Goal: Task Accomplishment & Management: Manage account settings

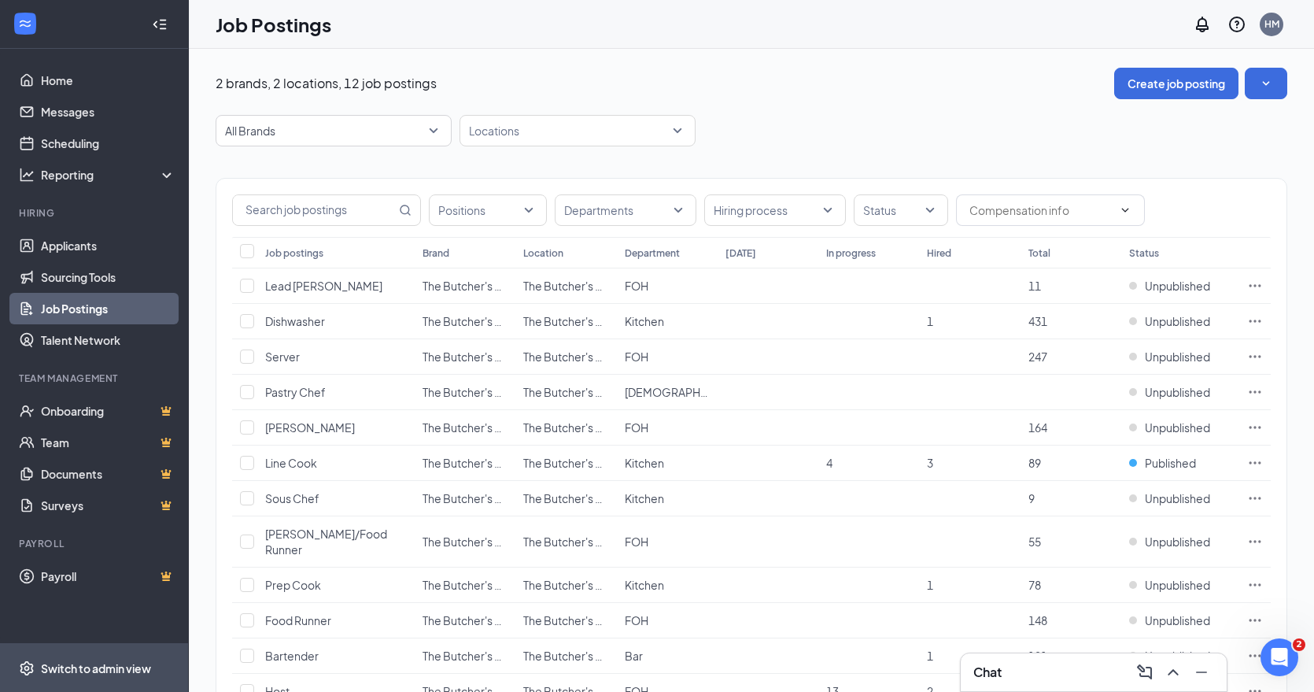
click at [87, 663] on div "Switch to admin view" at bounding box center [96, 668] width 110 height 16
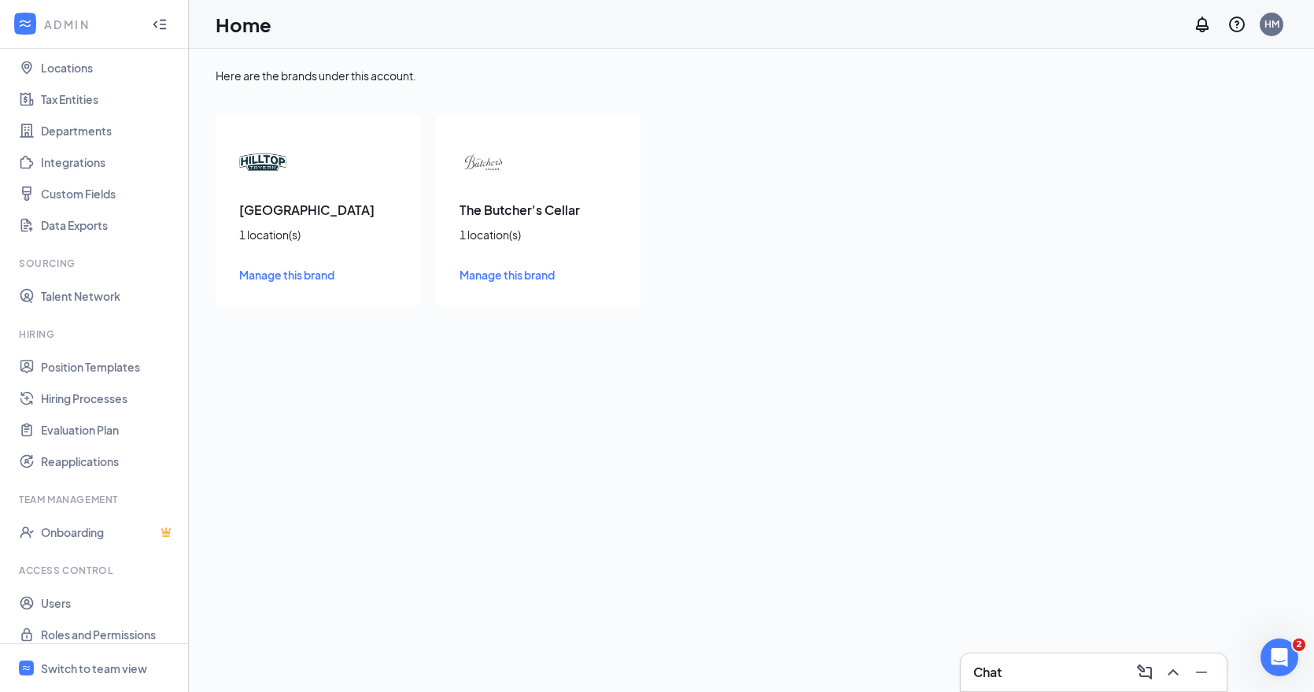
scroll to position [97, 0]
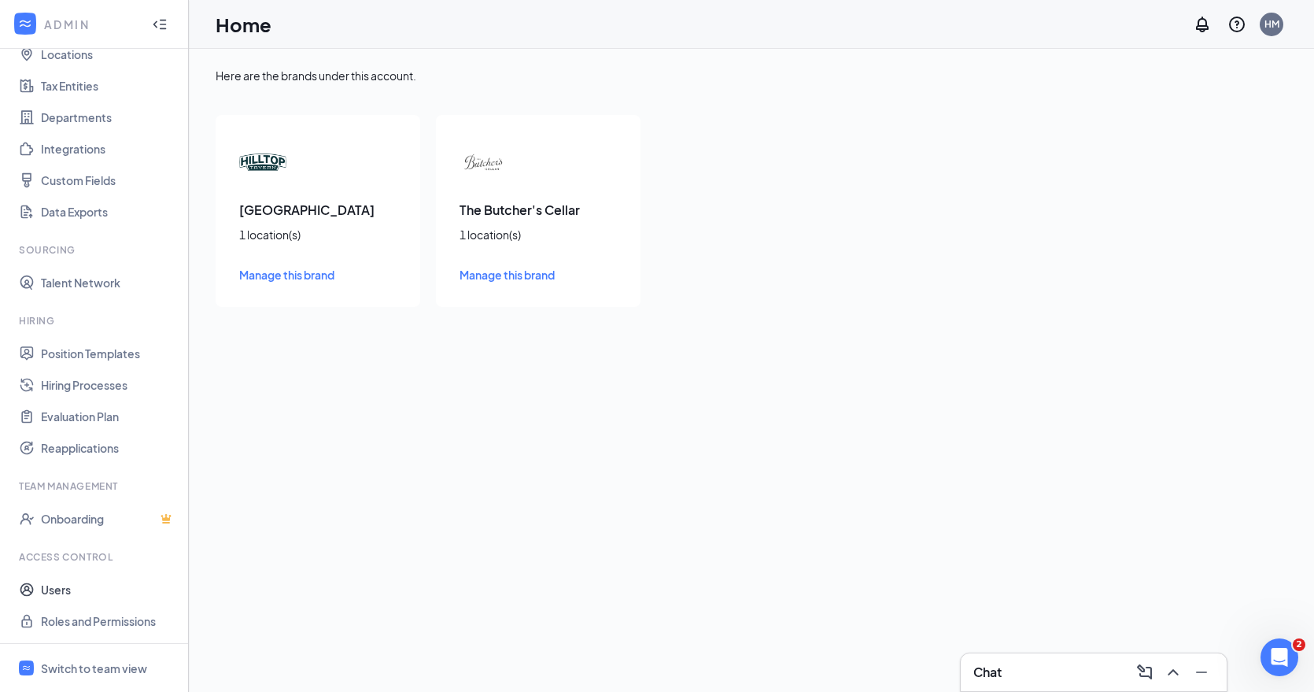
click at [63, 589] on link "Users" at bounding box center [108, 589] width 135 height 31
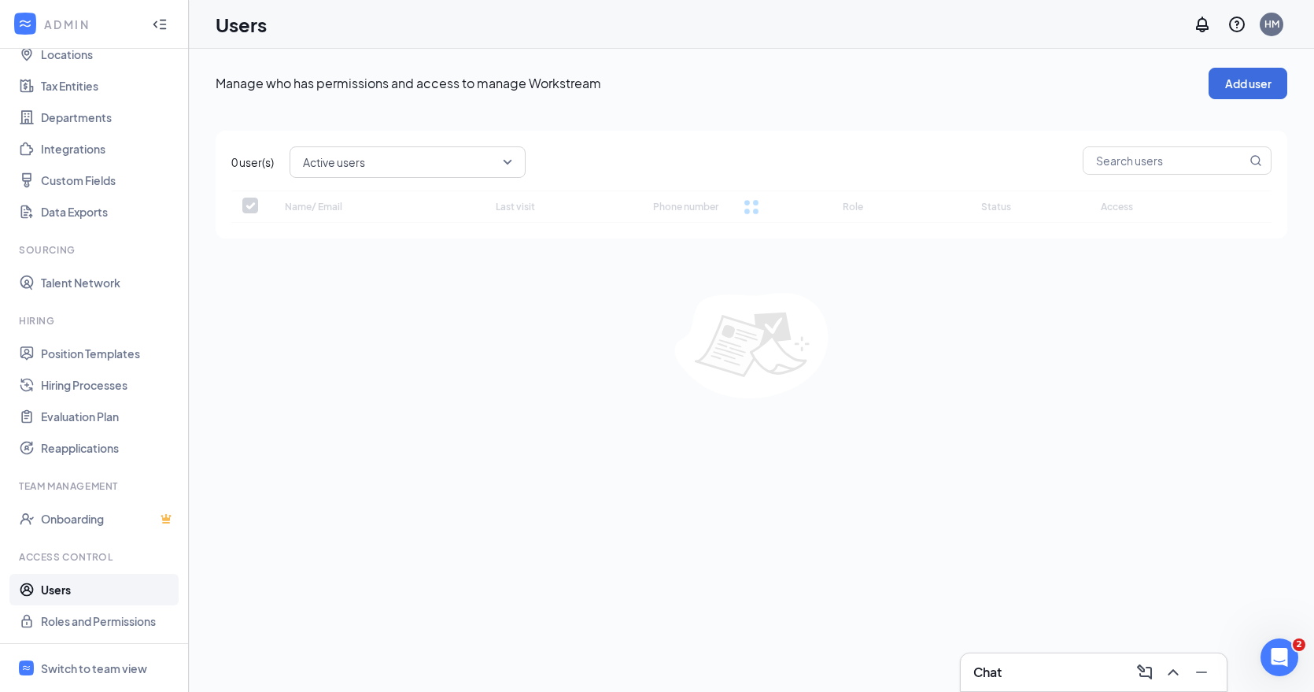
checkbox input "false"
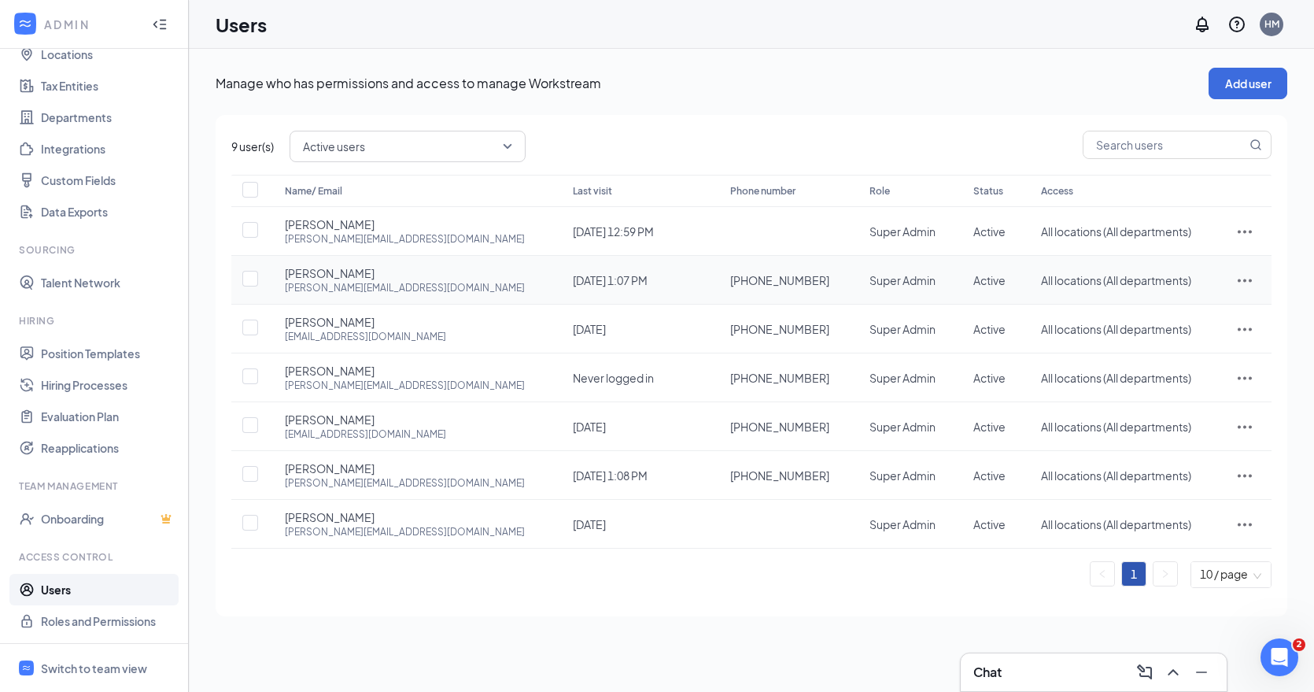
click at [1243, 278] on icon "ActionsIcon" at bounding box center [1245, 280] width 19 height 19
click at [1188, 314] on span "Edit user" at bounding box center [1167, 313] width 45 height 14
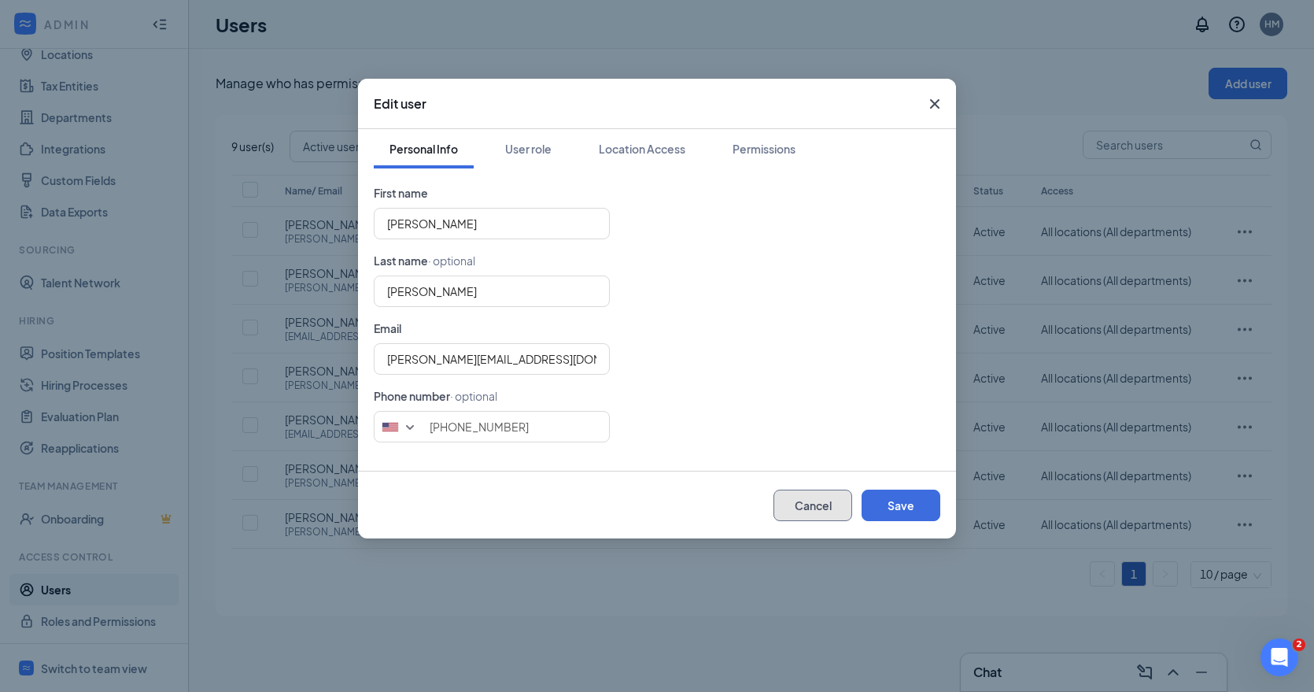
click at [828, 498] on button "Cancel" at bounding box center [813, 504] width 79 height 31
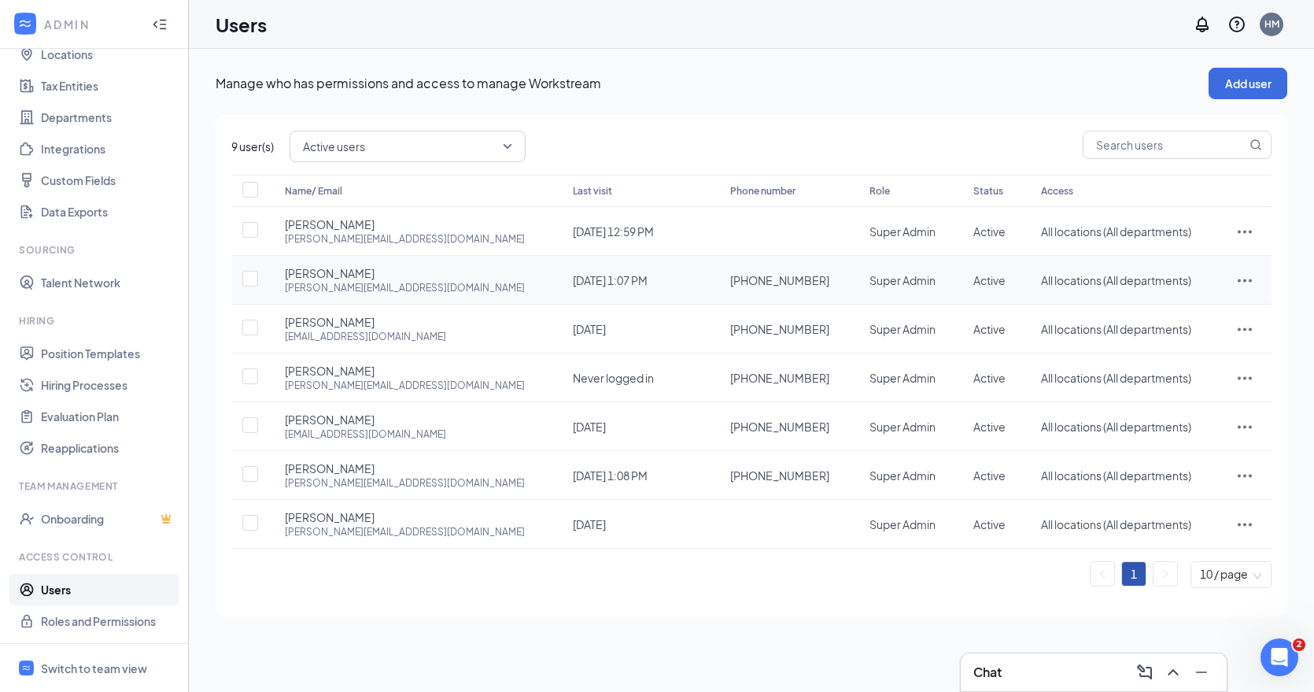
click at [1243, 283] on icon "ActionsIcon" at bounding box center [1245, 280] width 19 height 19
click at [1185, 311] on span "Edit user" at bounding box center [1167, 313] width 45 height 14
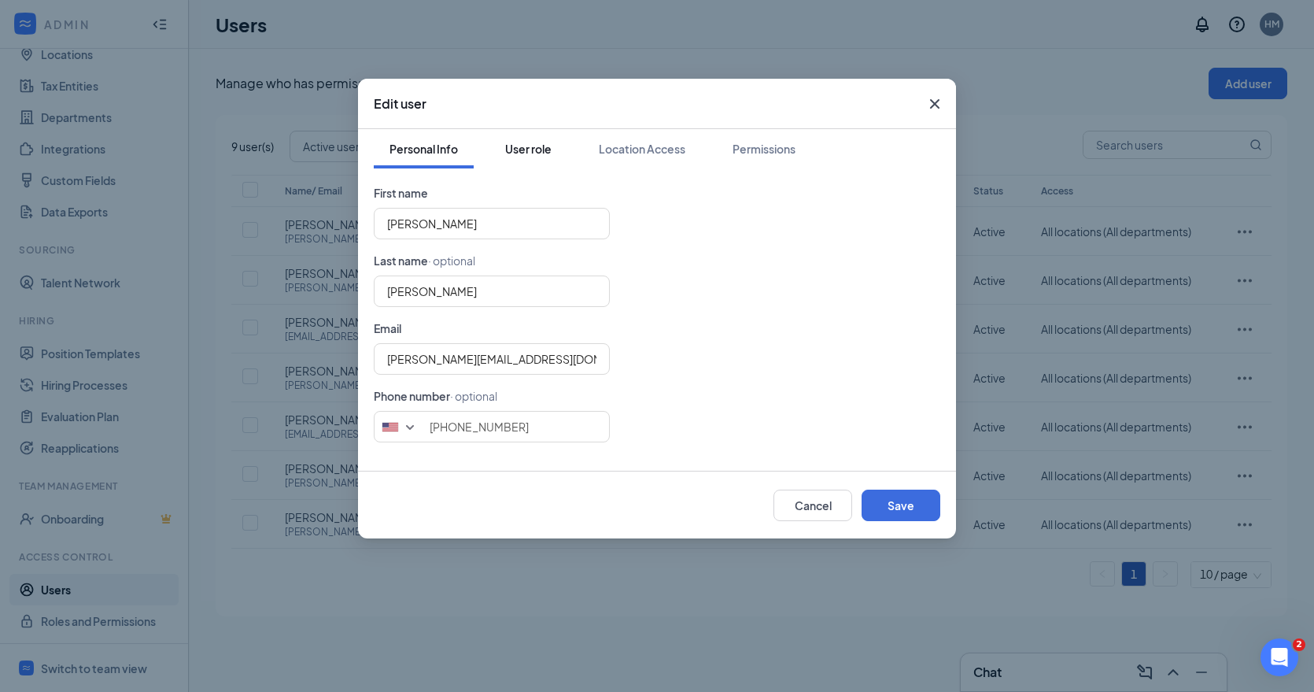
click at [550, 151] on div "User role" at bounding box center [528, 149] width 46 height 16
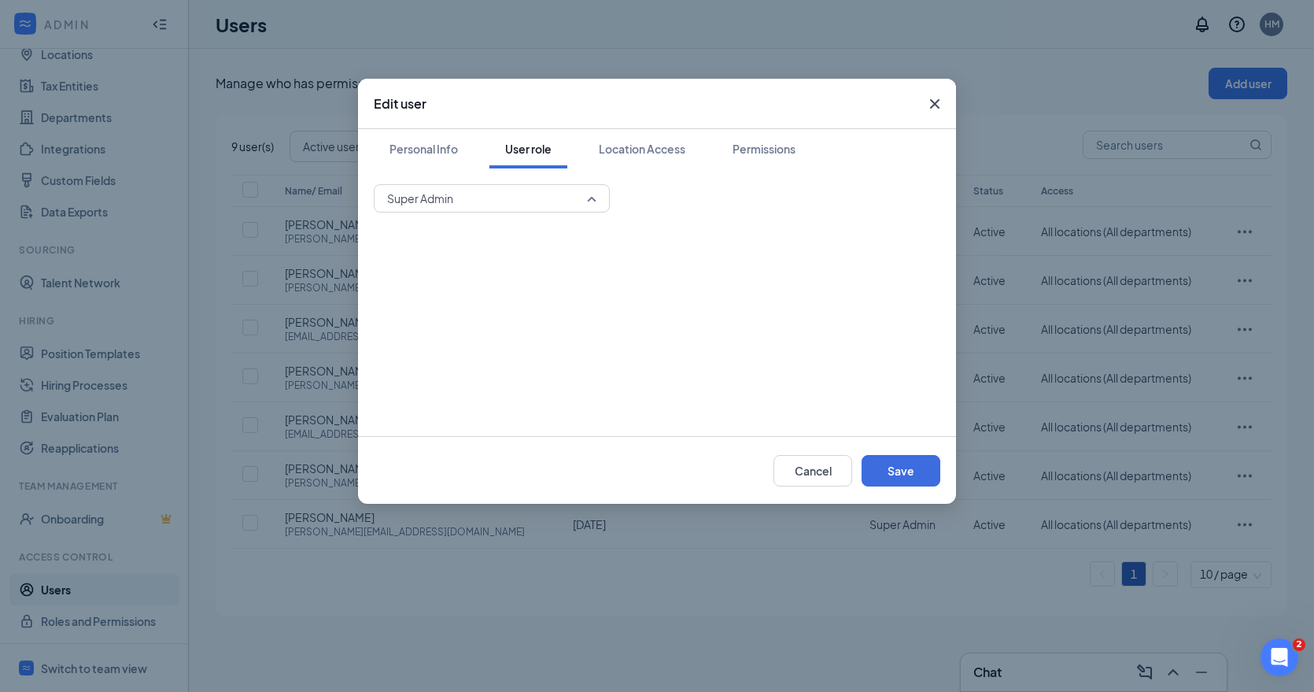
click at [595, 201] on span "Super Admin" at bounding box center [491, 199] width 209 height 24
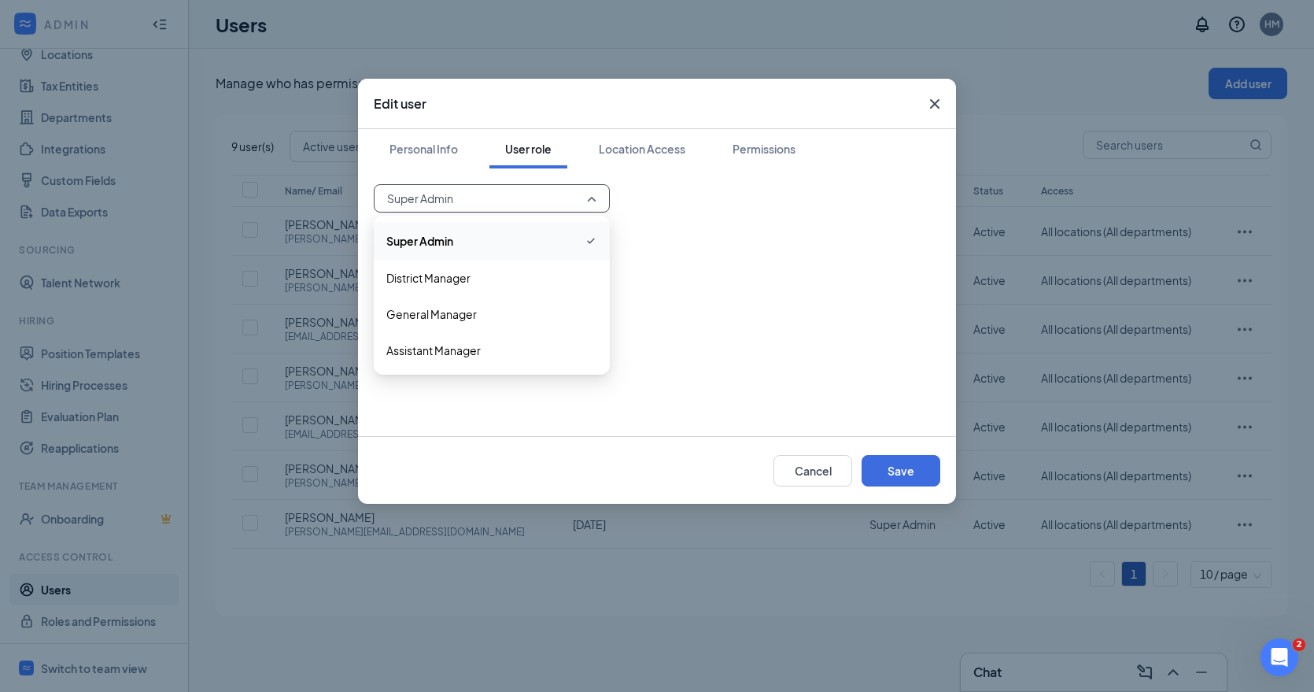
click at [499, 242] on span "Super Admin" at bounding box center [491, 240] width 211 height 19
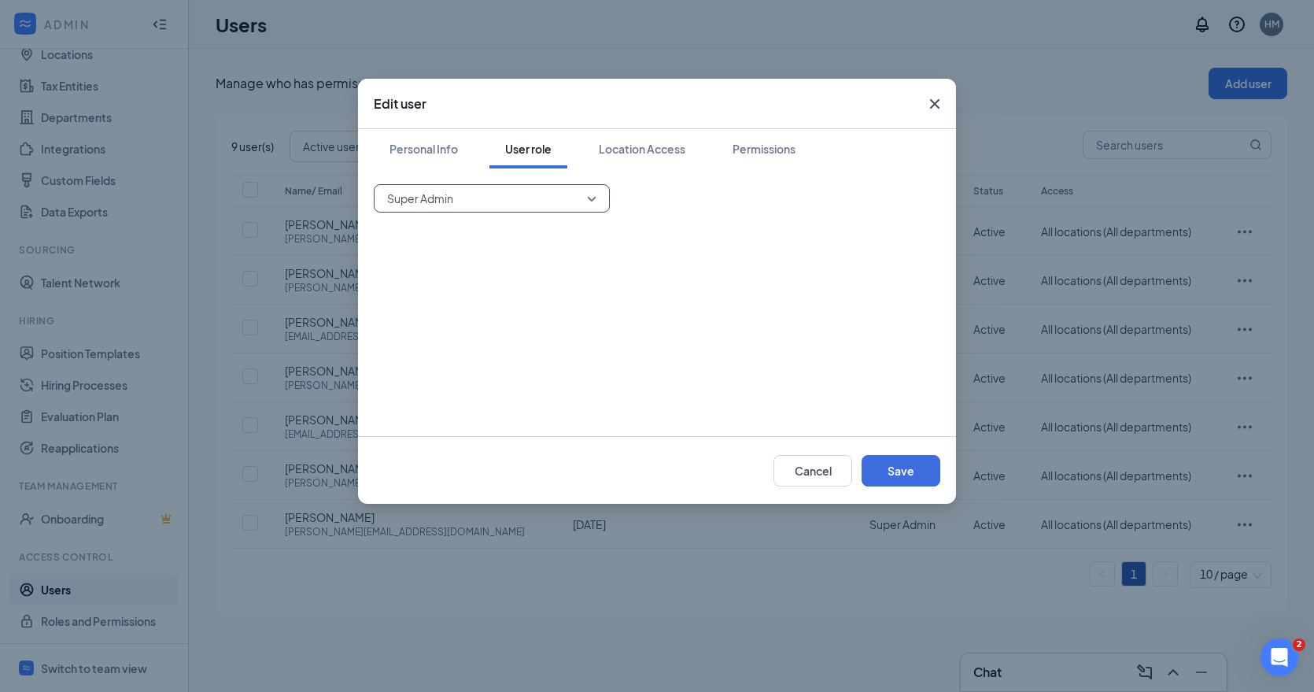
click at [499, 242] on div "60931 Super Admin 60931 60932 Super Admin District Manager General Manager Assi…" at bounding box center [657, 302] width 567 height 236
click at [594, 196] on span "Super Admin" at bounding box center [491, 199] width 209 height 24
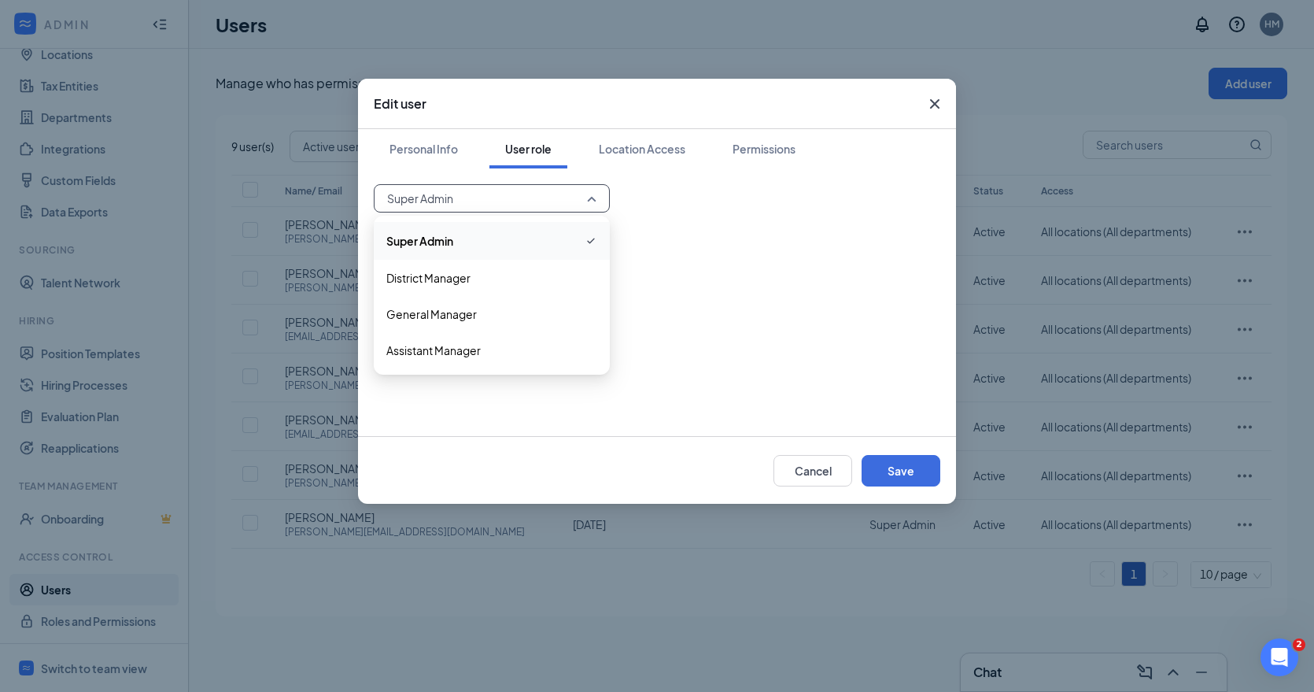
click at [679, 216] on div "Super Admin 60931 60932 Super Admin District Manager General Manager Assistant …" at bounding box center [657, 302] width 567 height 236
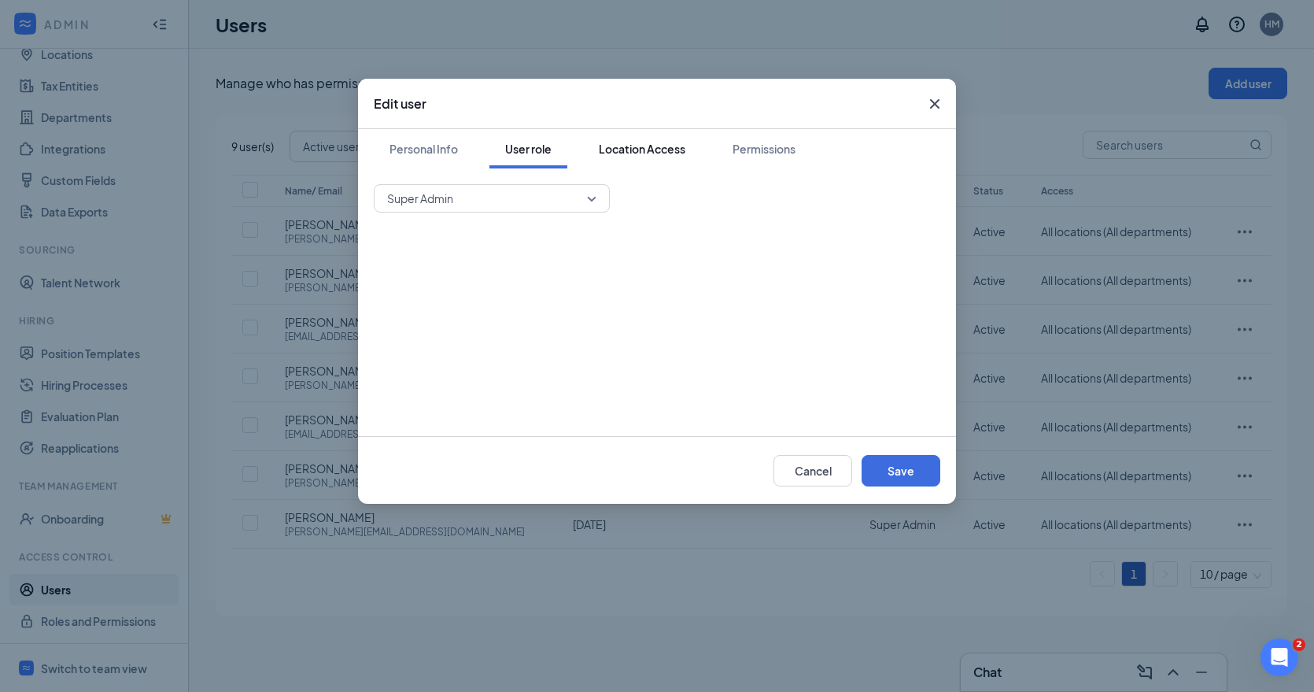
click at [659, 139] on button "Location Access" at bounding box center [642, 148] width 118 height 39
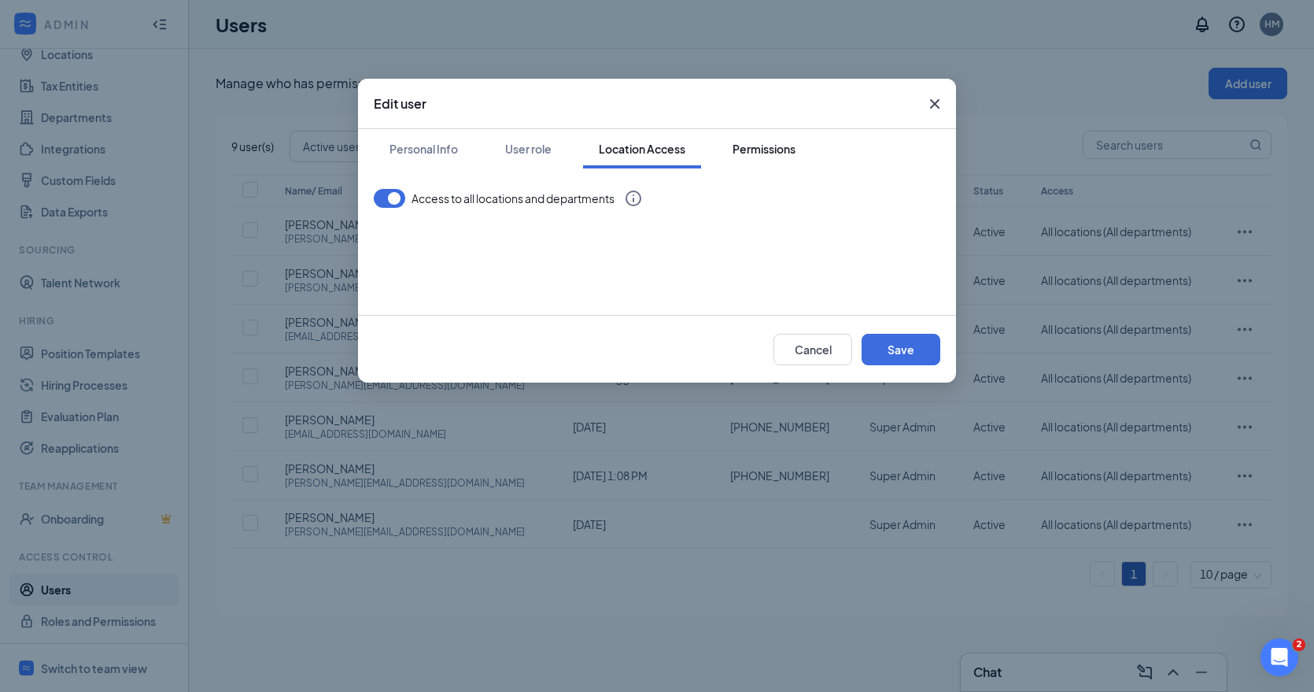
click at [780, 146] on div "Permissions" at bounding box center [764, 149] width 63 height 16
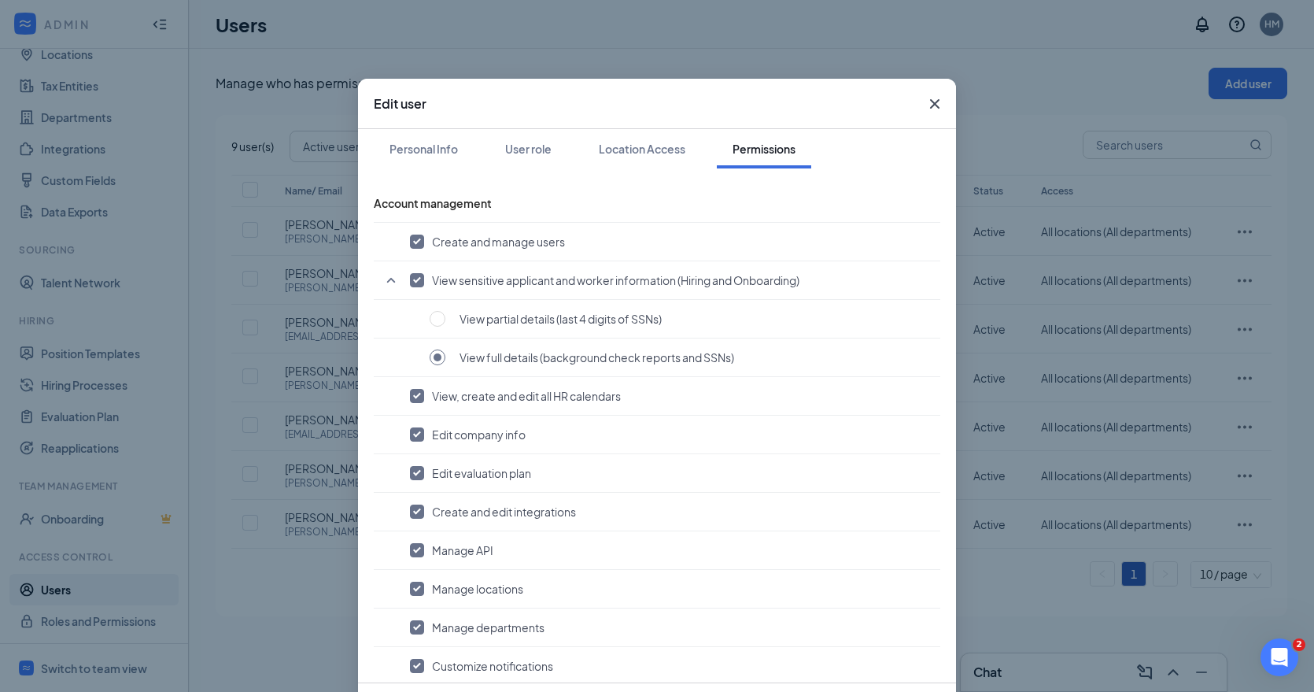
click at [936, 107] on icon "Cross" at bounding box center [934, 103] width 19 height 19
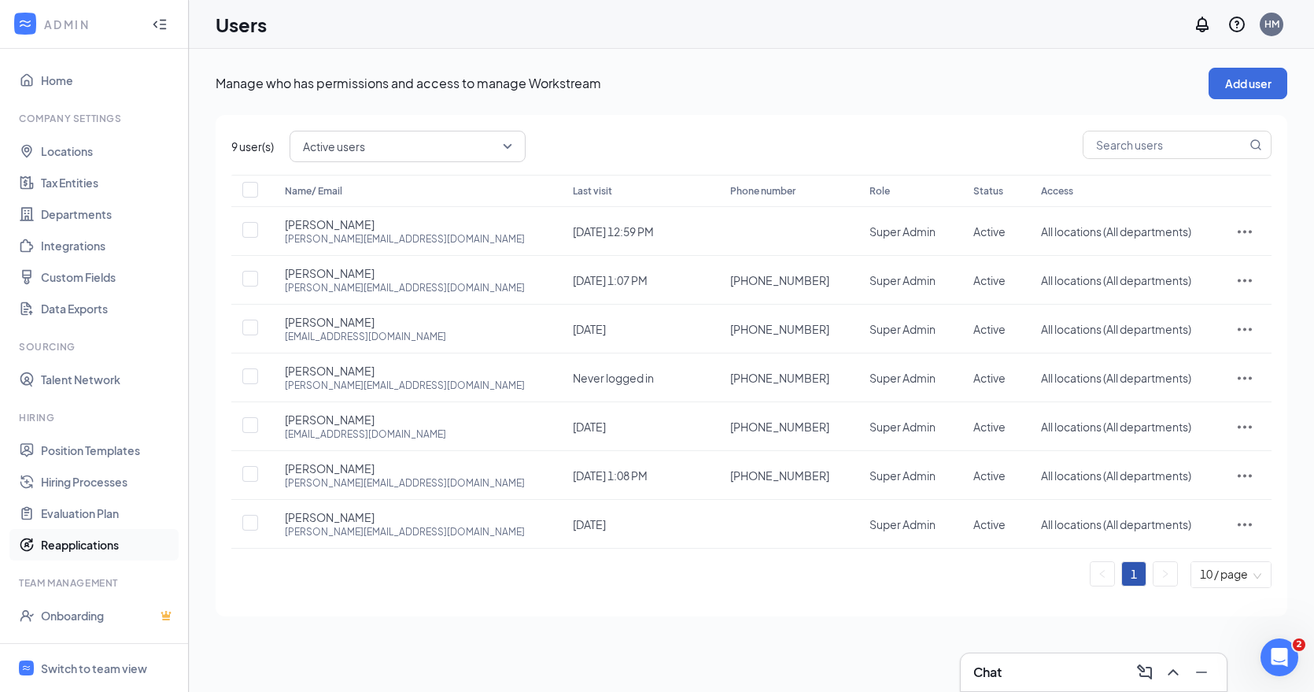
scroll to position [97, 0]
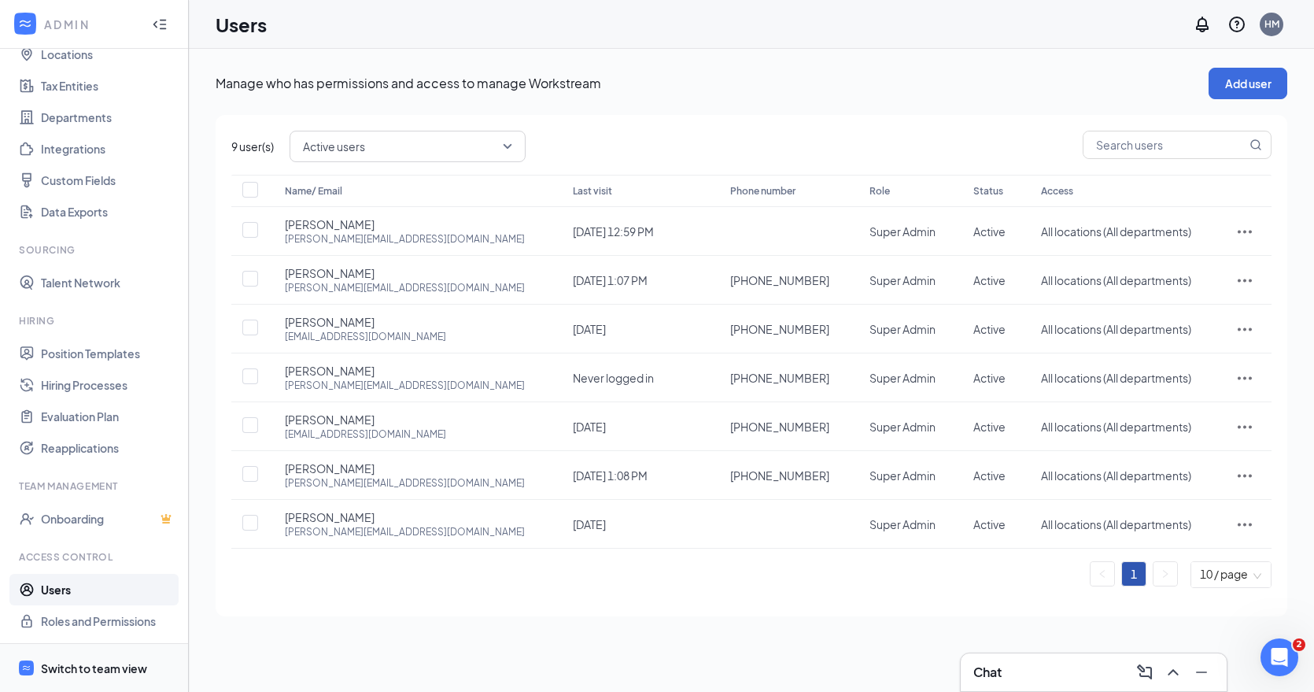
click at [94, 663] on div "Switch to team view" at bounding box center [94, 668] width 106 height 16
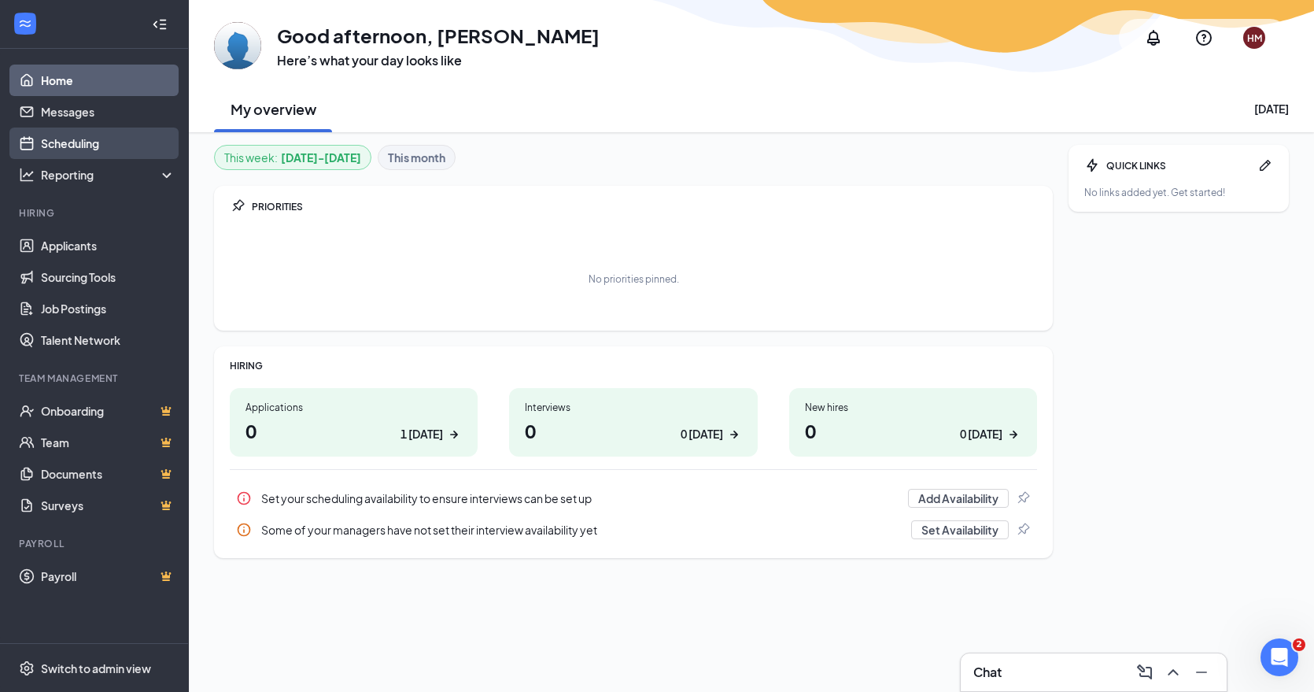
click at [57, 142] on link "Scheduling" at bounding box center [108, 142] width 135 height 31
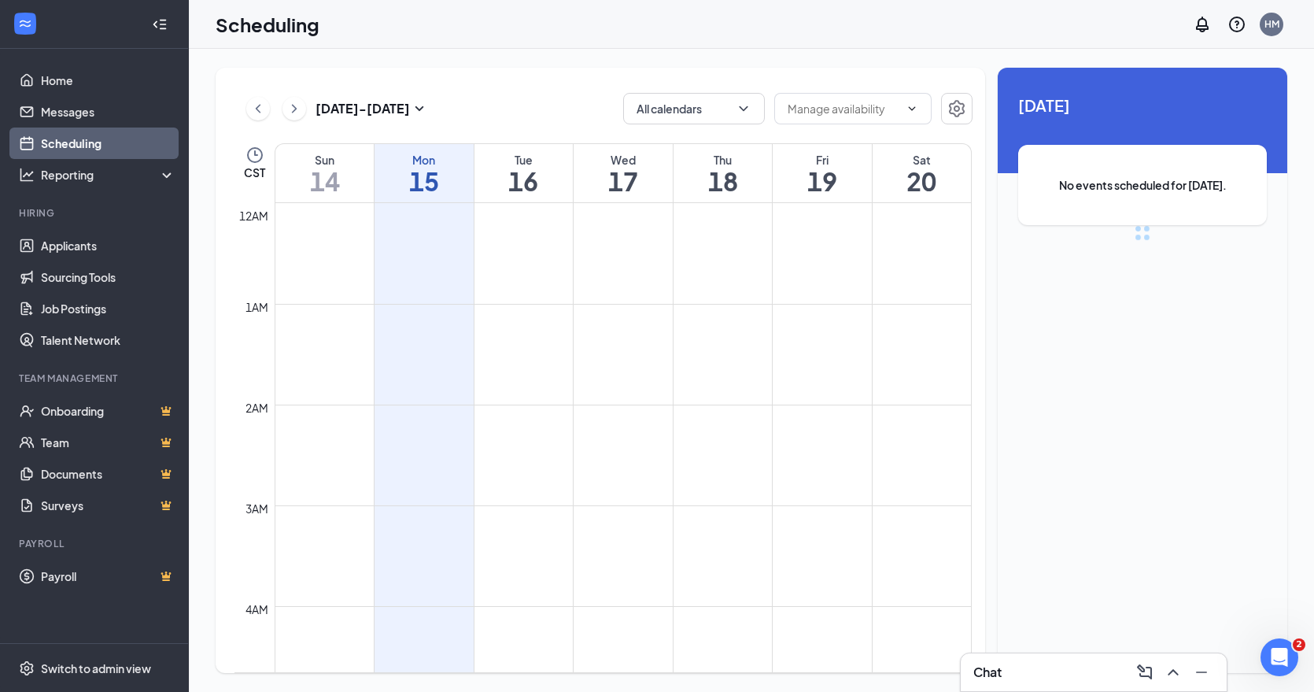
scroll to position [774, 0]
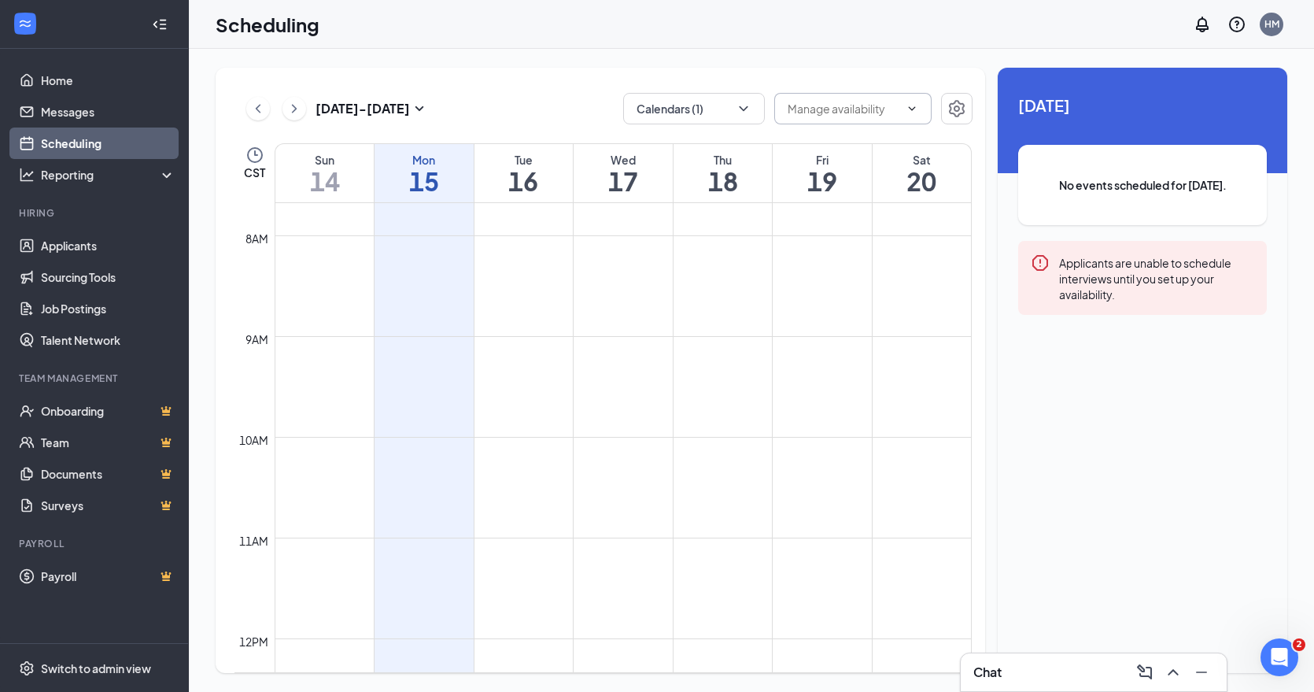
click at [876, 106] on input "text" at bounding box center [844, 108] width 112 height 17
click at [749, 111] on icon "ChevronDown" at bounding box center [744, 109] width 16 height 16
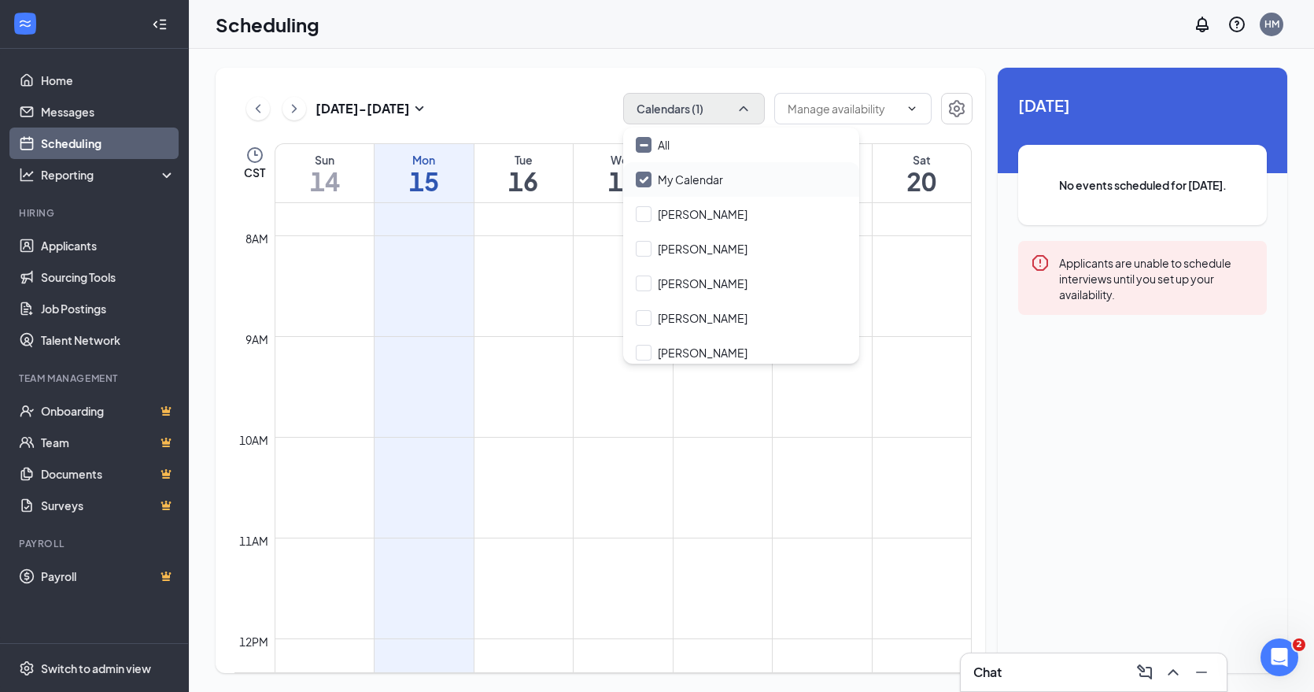
click at [639, 179] on input "My Calendar" at bounding box center [679, 180] width 87 height 16
checkbox input "true"
click at [652, 320] on input "[PERSON_NAME]" at bounding box center [692, 318] width 112 height 16
checkbox input "false"
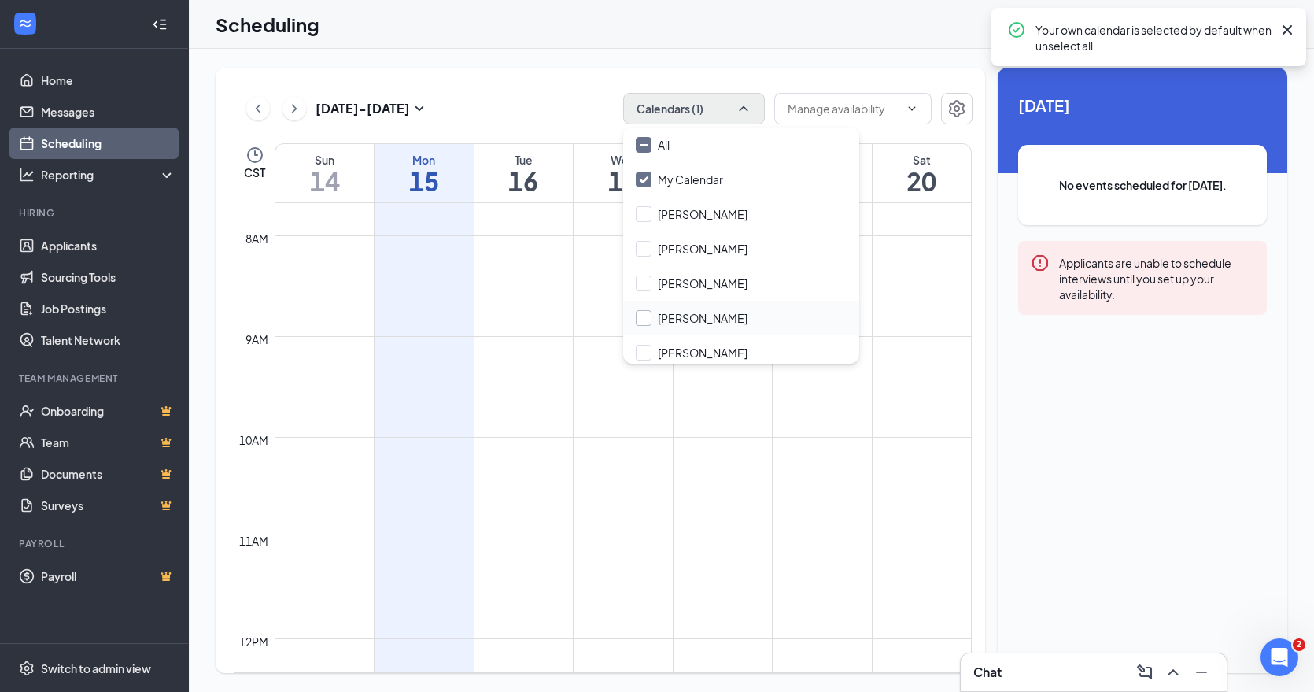
checkbox input "true"
click at [879, 136] on div "[DATE] - [DATE] Calendars (1) Delete all availability CST Sun 14 Mon 15 Tue 16 …" at bounding box center [601, 370] width 770 height 605
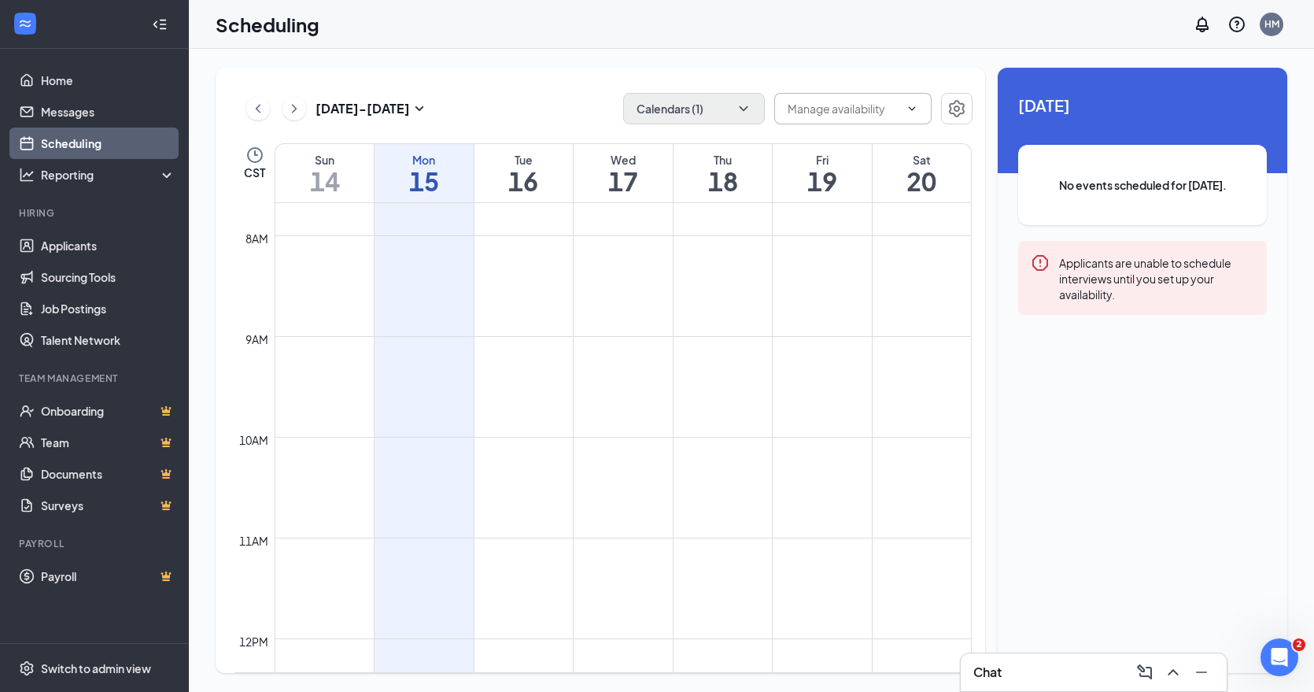
click at [910, 105] on icon "ChevronDown" at bounding box center [912, 108] width 13 height 13
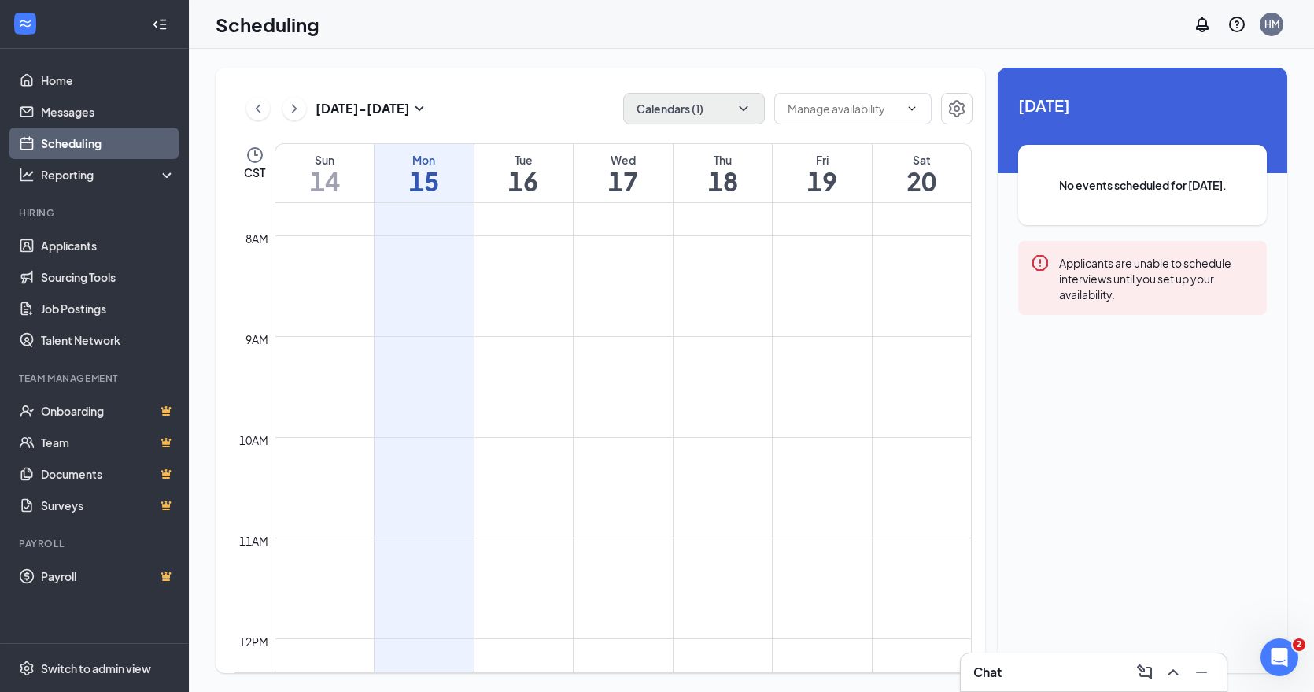
click at [893, 75] on div "[DATE] - [DATE] Calendars (1) Delete all availability CST Sun 14 Mon 15 Tue 16 …" at bounding box center [601, 370] width 770 height 605
click at [668, 293] on td at bounding box center [623, 287] width 697 height 25
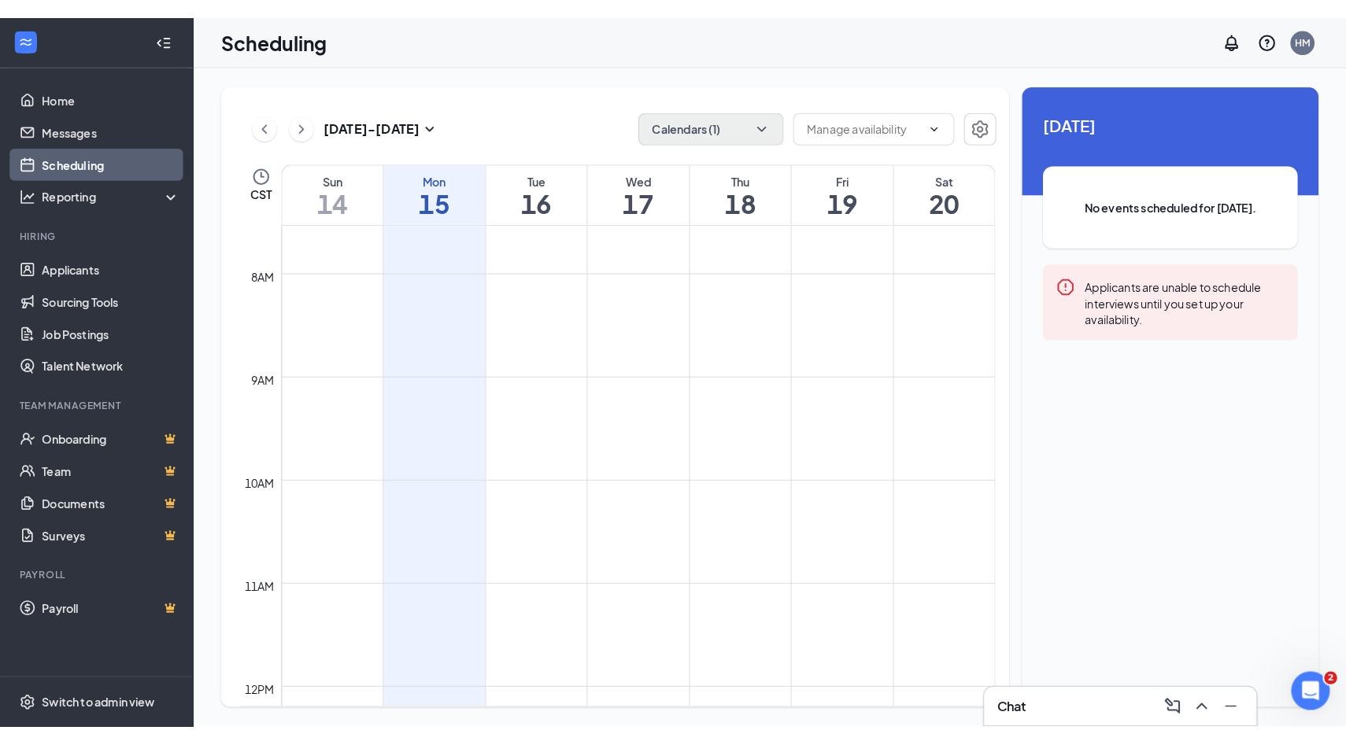
scroll to position [284, 0]
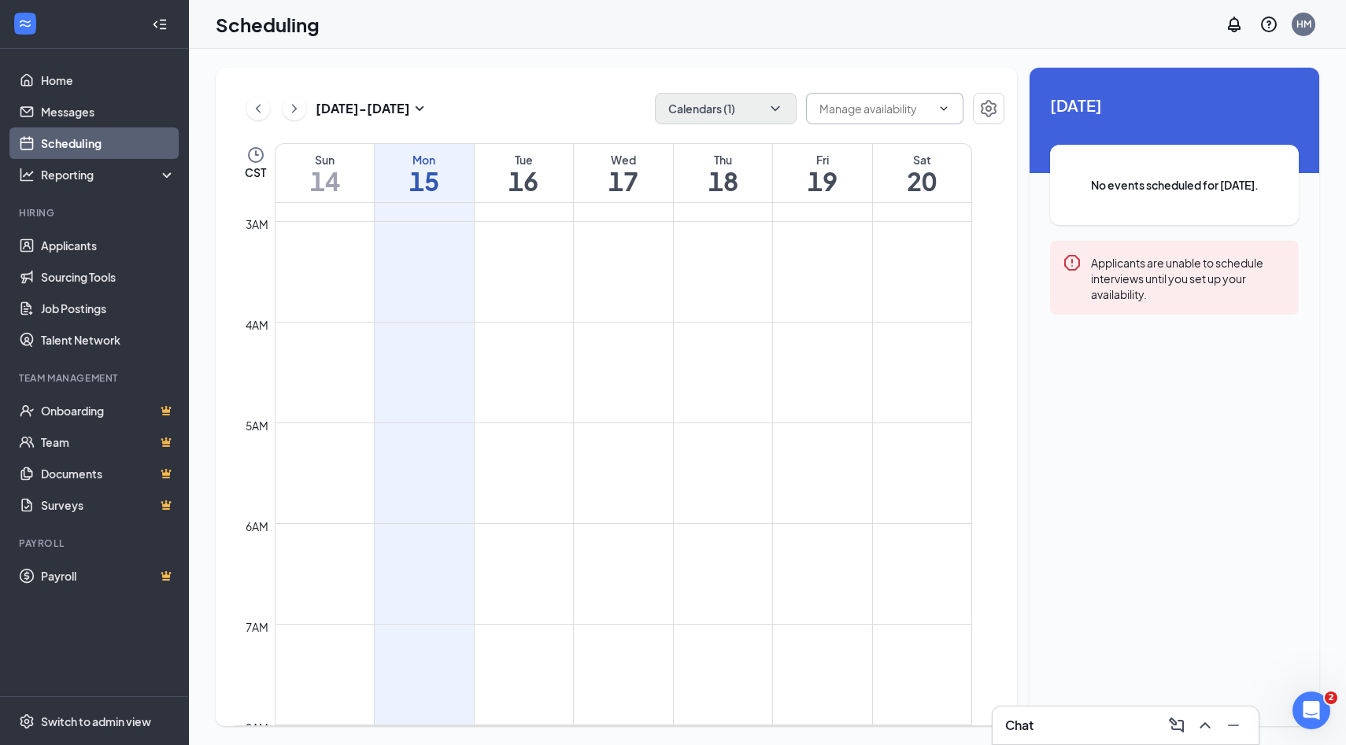
click at [939, 109] on icon "ChevronDown" at bounding box center [943, 108] width 13 height 13
click at [781, 109] on icon "ChevronDown" at bounding box center [775, 109] width 16 height 16
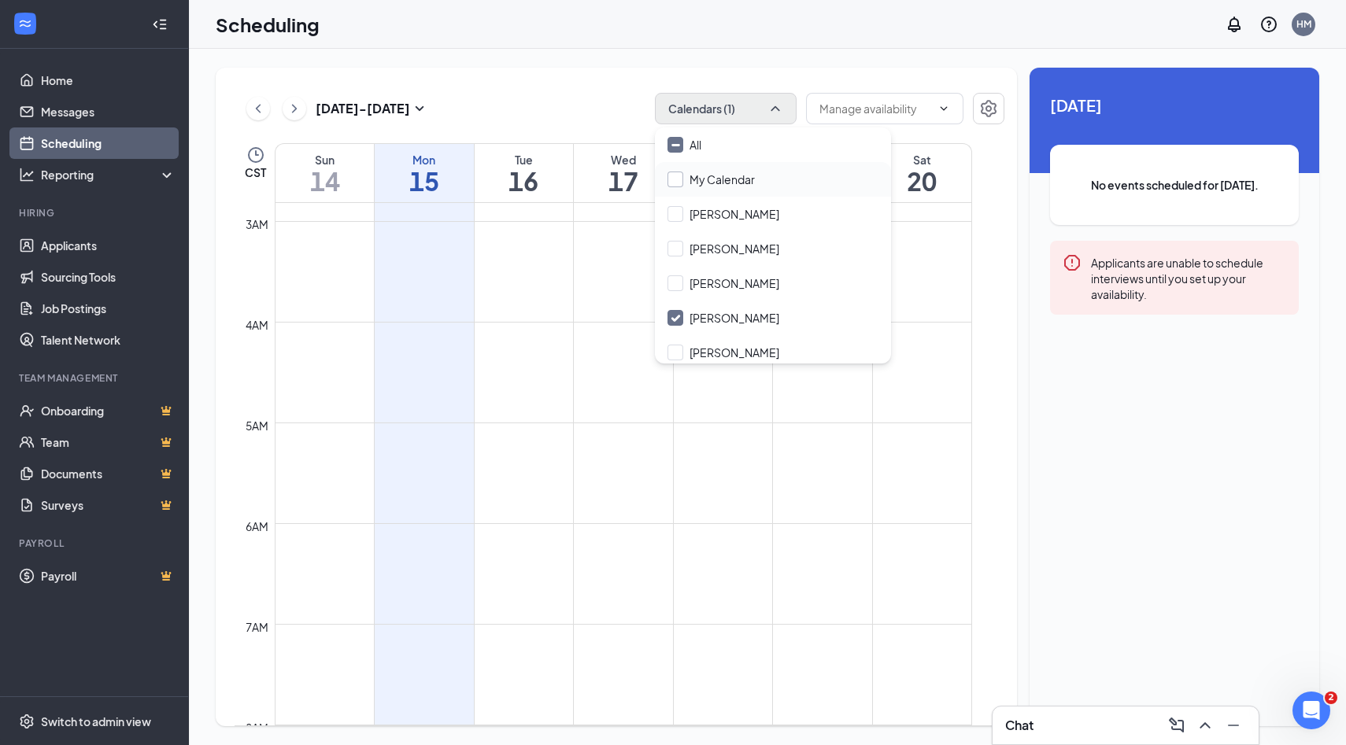
click at [679, 182] on input "My Calendar" at bounding box center [710, 180] width 87 height 16
checkbox input "true"
click at [676, 318] on input "[PERSON_NAME]" at bounding box center [723, 318] width 112 height 16
checkbox input "false"
click at [688, 389] on td at bounding box center [639, 384] width 729 height 25
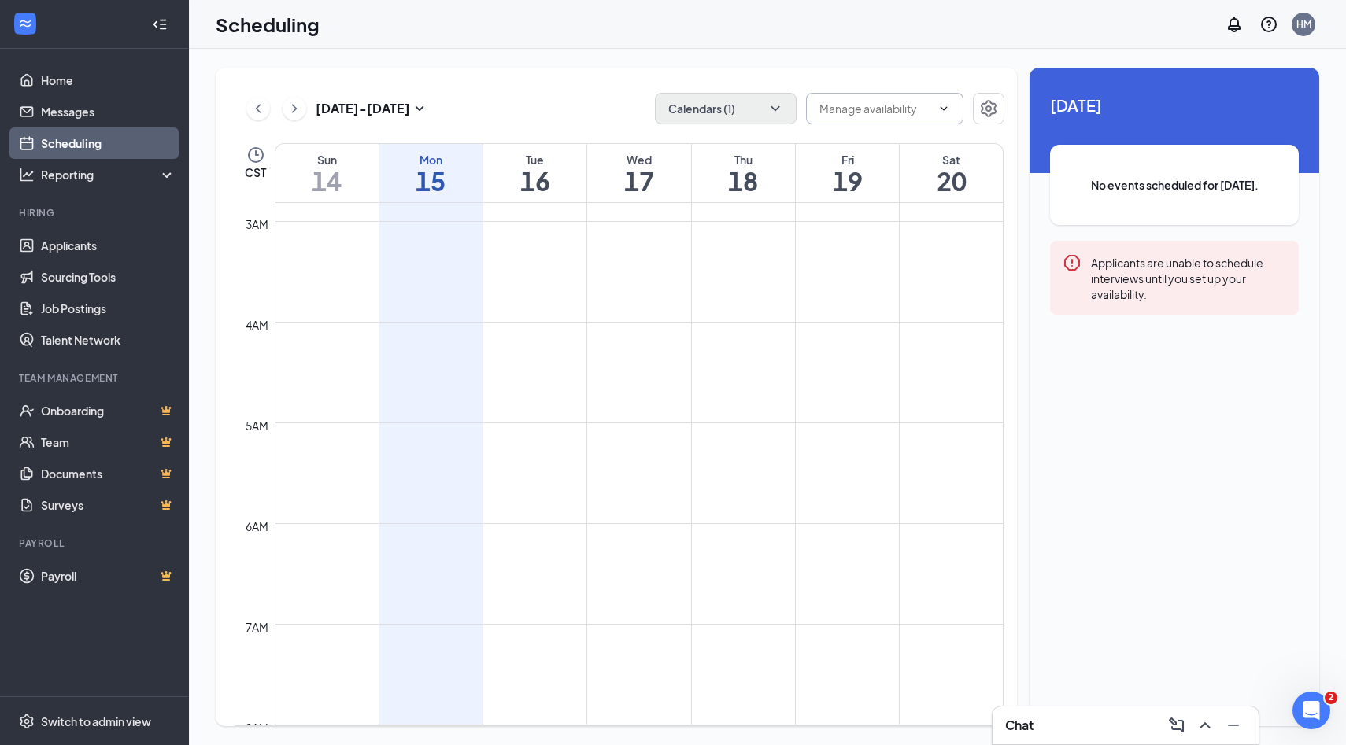
click at [948, 103] on icon "ChevronDown" at bounding box center [943, 108] width 13 height 13
drag, startPoint x: 574, startPoint y: 378, endPoint x: 575, endPoint y: 368, distance: 10.4
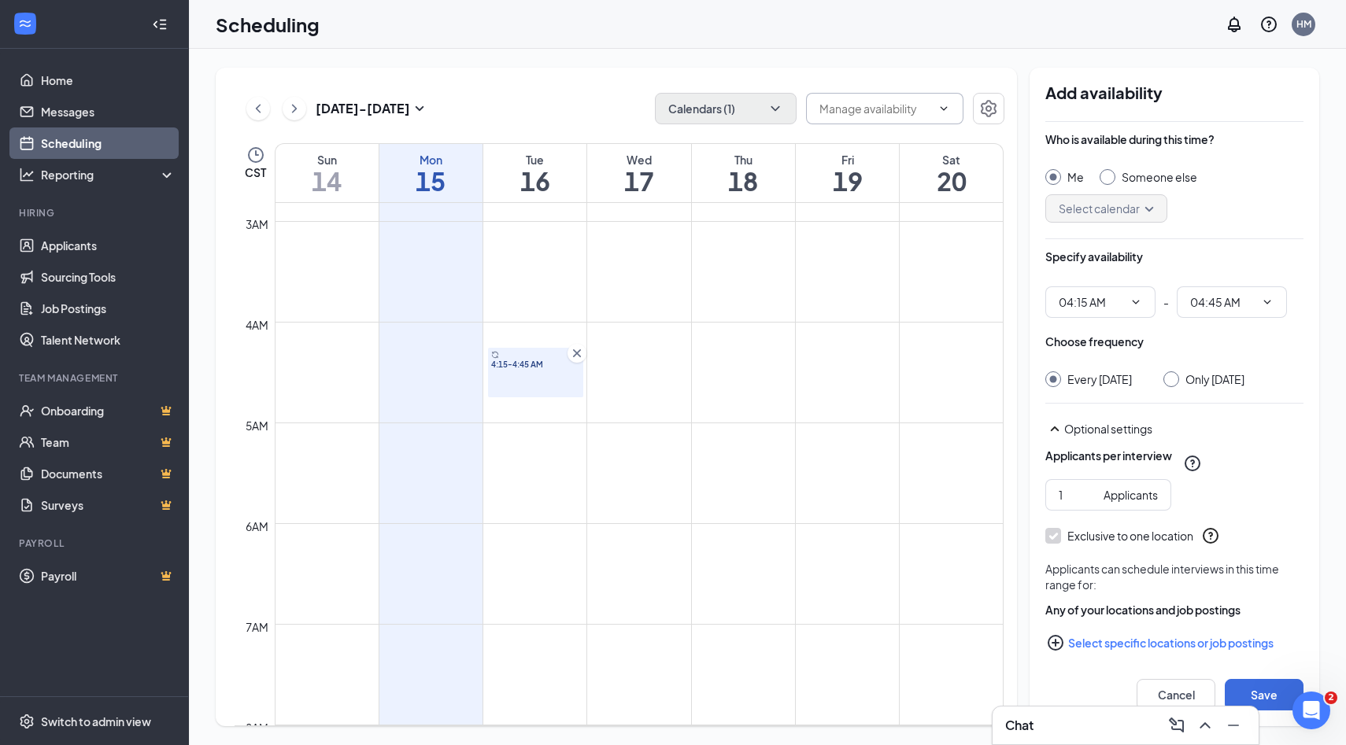
click at [576, 355] on icon "Cross" at bounding box center [577, 353] width 16 height 16
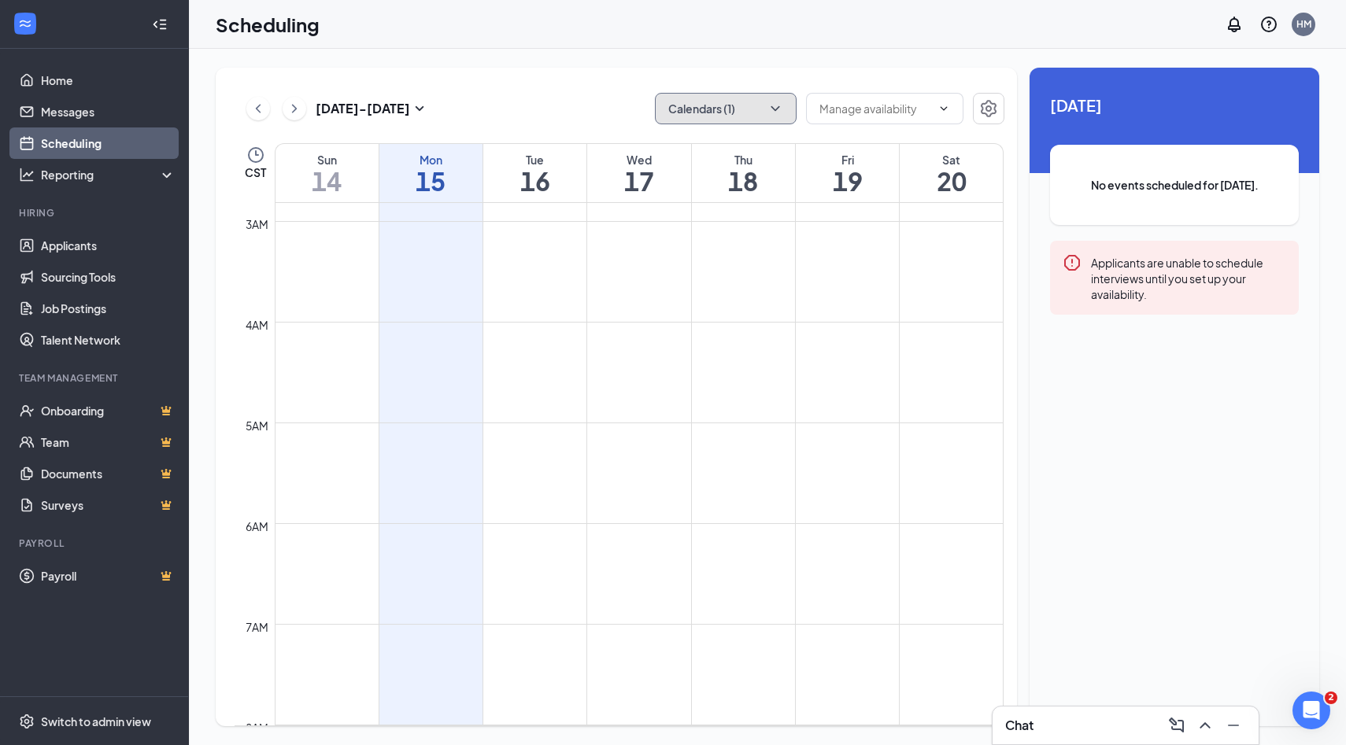
click at [779, 113] on icon "ChevronDown" at bounding box center [775, 109] width 16 height 16
click at [543, 368] on td at bounding box center [639, 359] width 729 height 25
click at [62, 84] on link "Home" at bounding box center [108, 80] width 135 height 31
